Goal: Find specific page/section: Find specific page/section

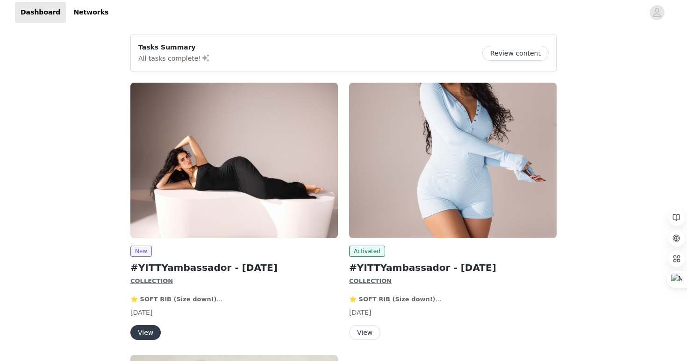
scroll to position [58, 0]
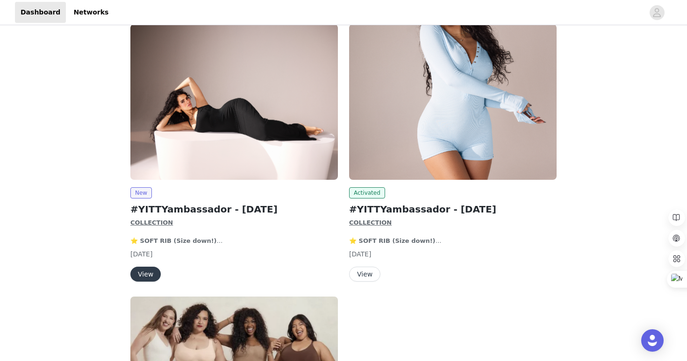
click at [369, 275] on button "View" at bounding box center [364, 274] width 31 height 15
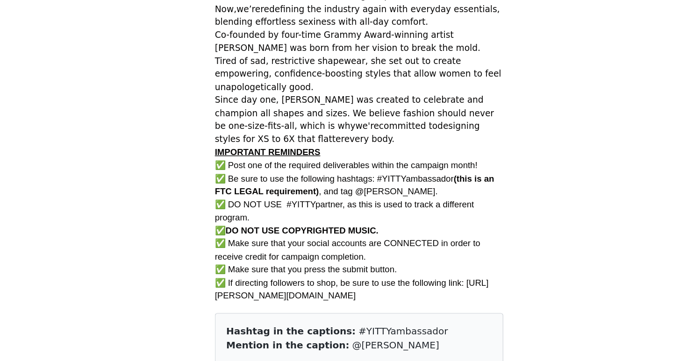
scroll to position [415, 0]
